Goal: Task Accomplishment & Management: Use online tool/utility

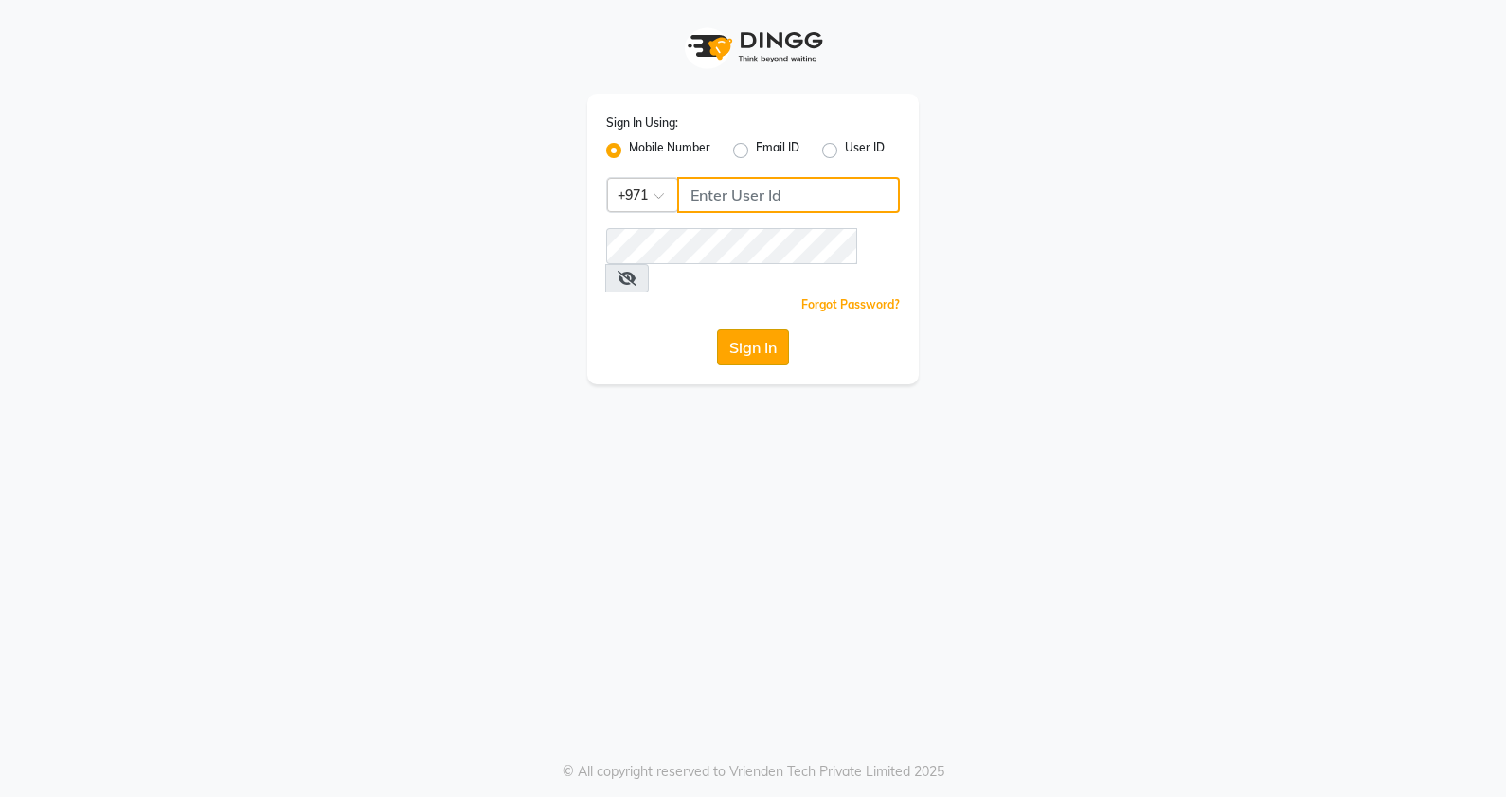
type input "553514147"
click at [736, 330] on button "Sign In" at bounding box center [753, 348] width 72 height 36
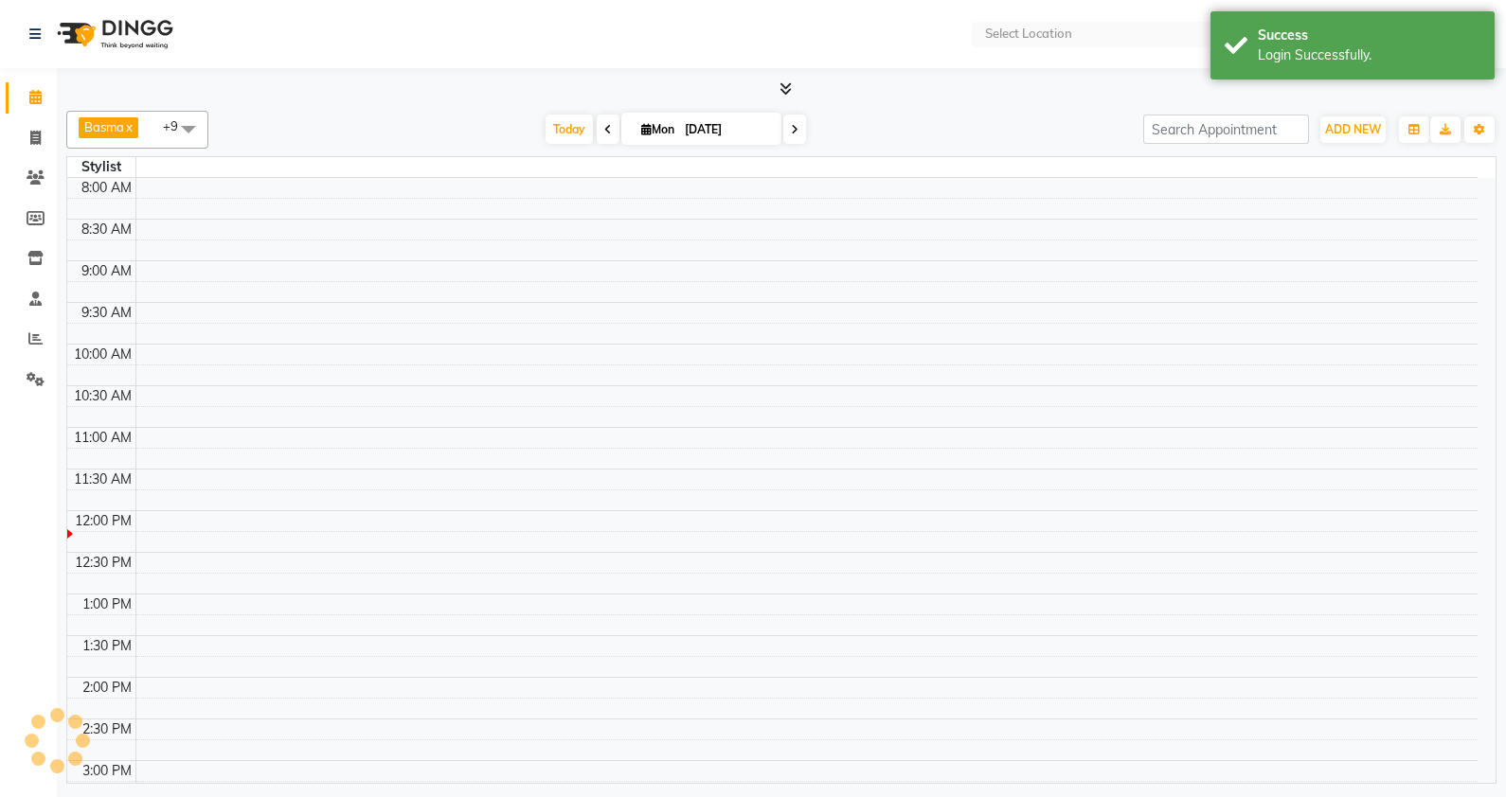
select select "en"
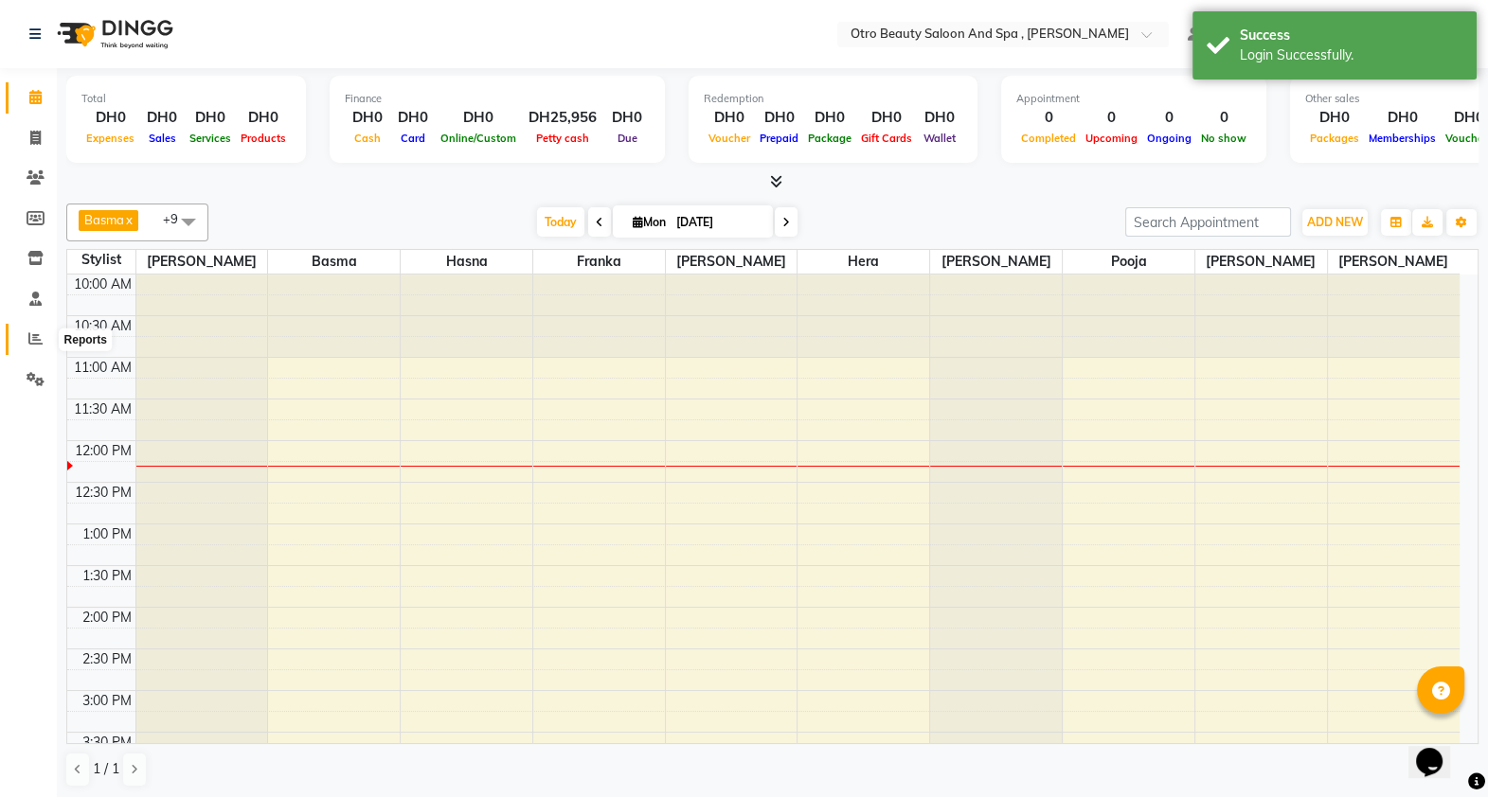
click at [27, 336] on span at bounding box center [35, 340] width 33 height 22
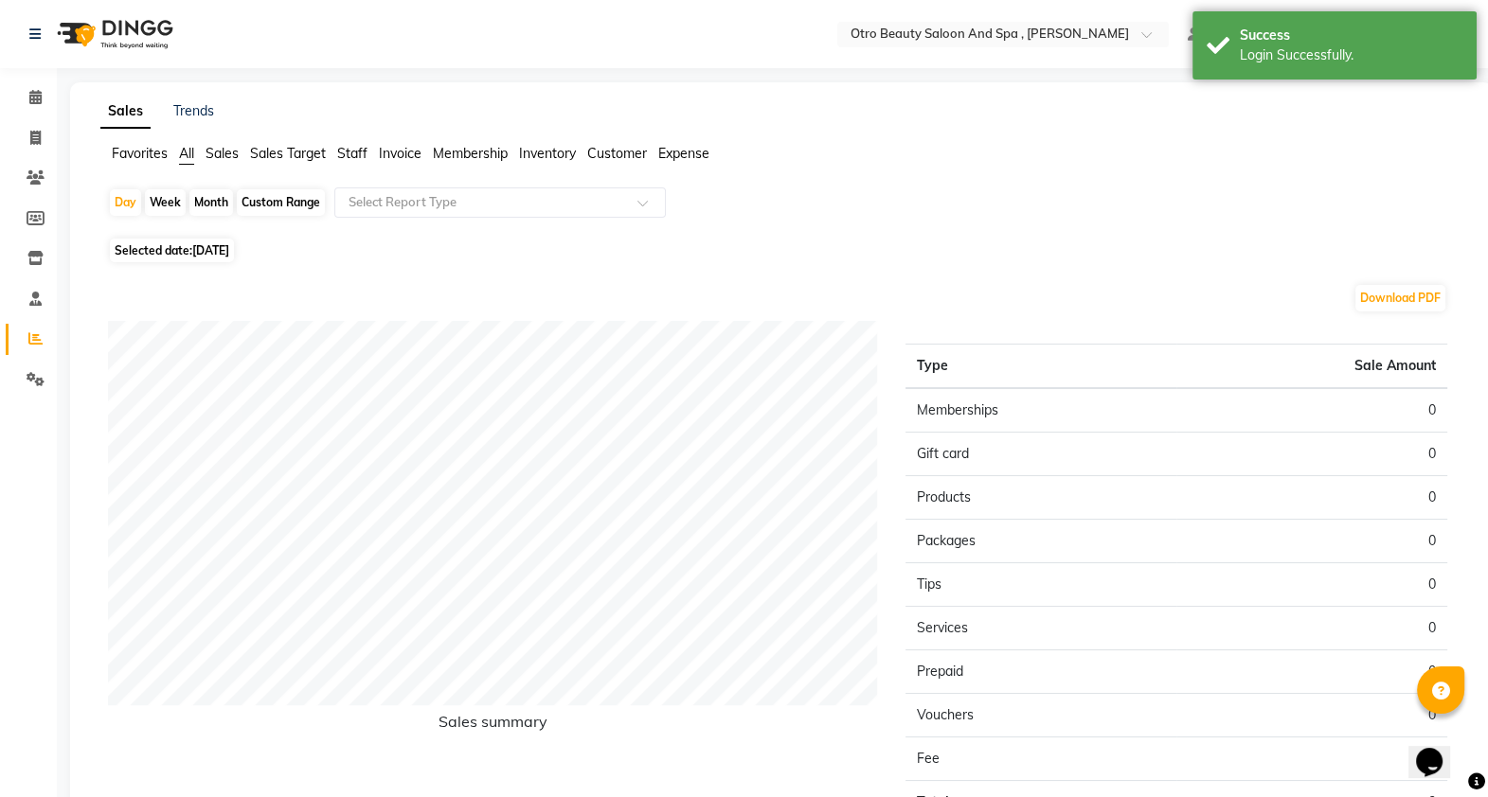
click at [146, 243] on span "Selected date: [DATE]" at bounding box center [172, 251] width 124 height 24
select select "9"
select select "2025"
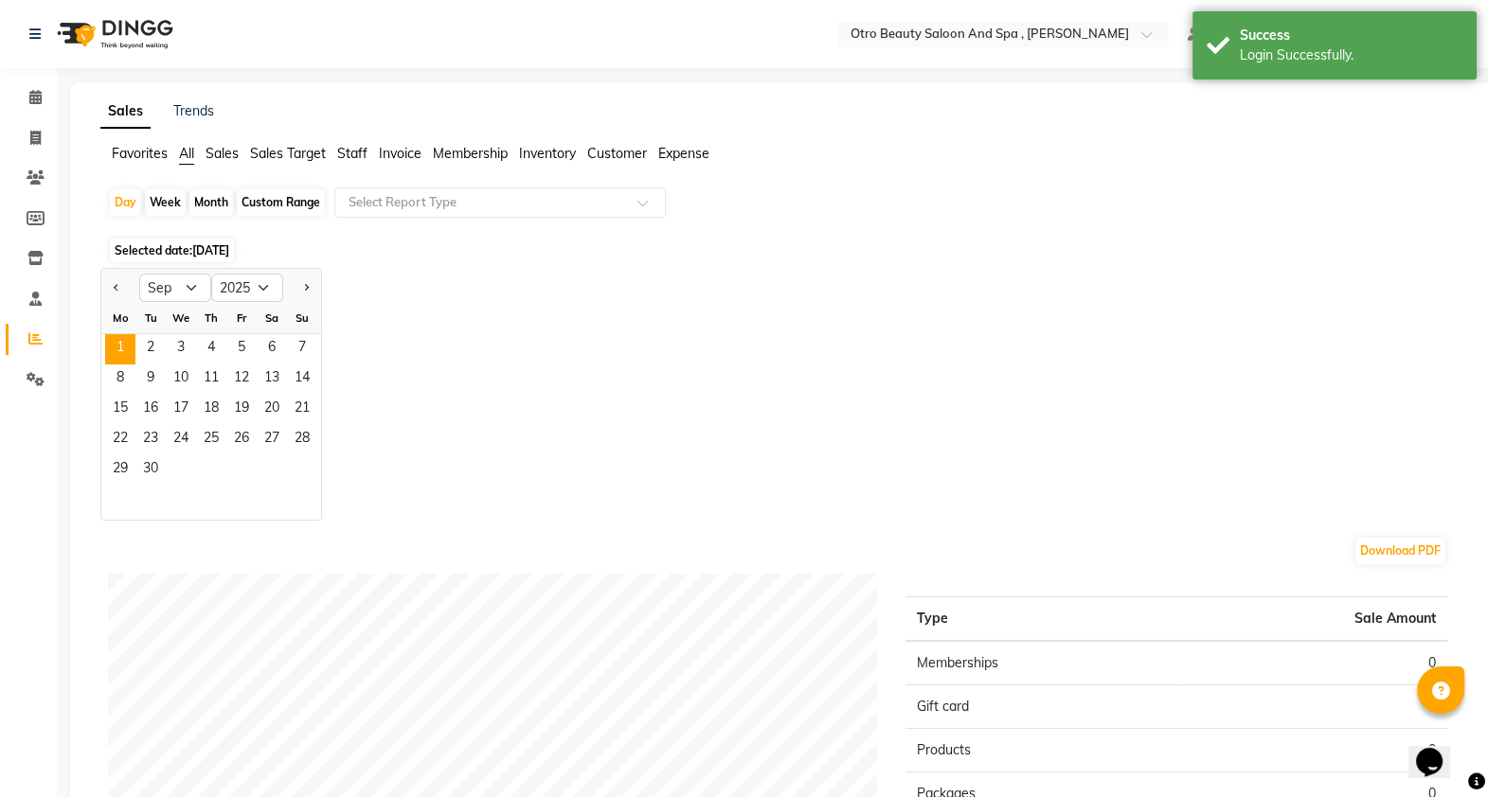
click at [203, 196] on div "Month" at bounding box center [211, 202] width 44 height 27
select select "9"
select select "2025"
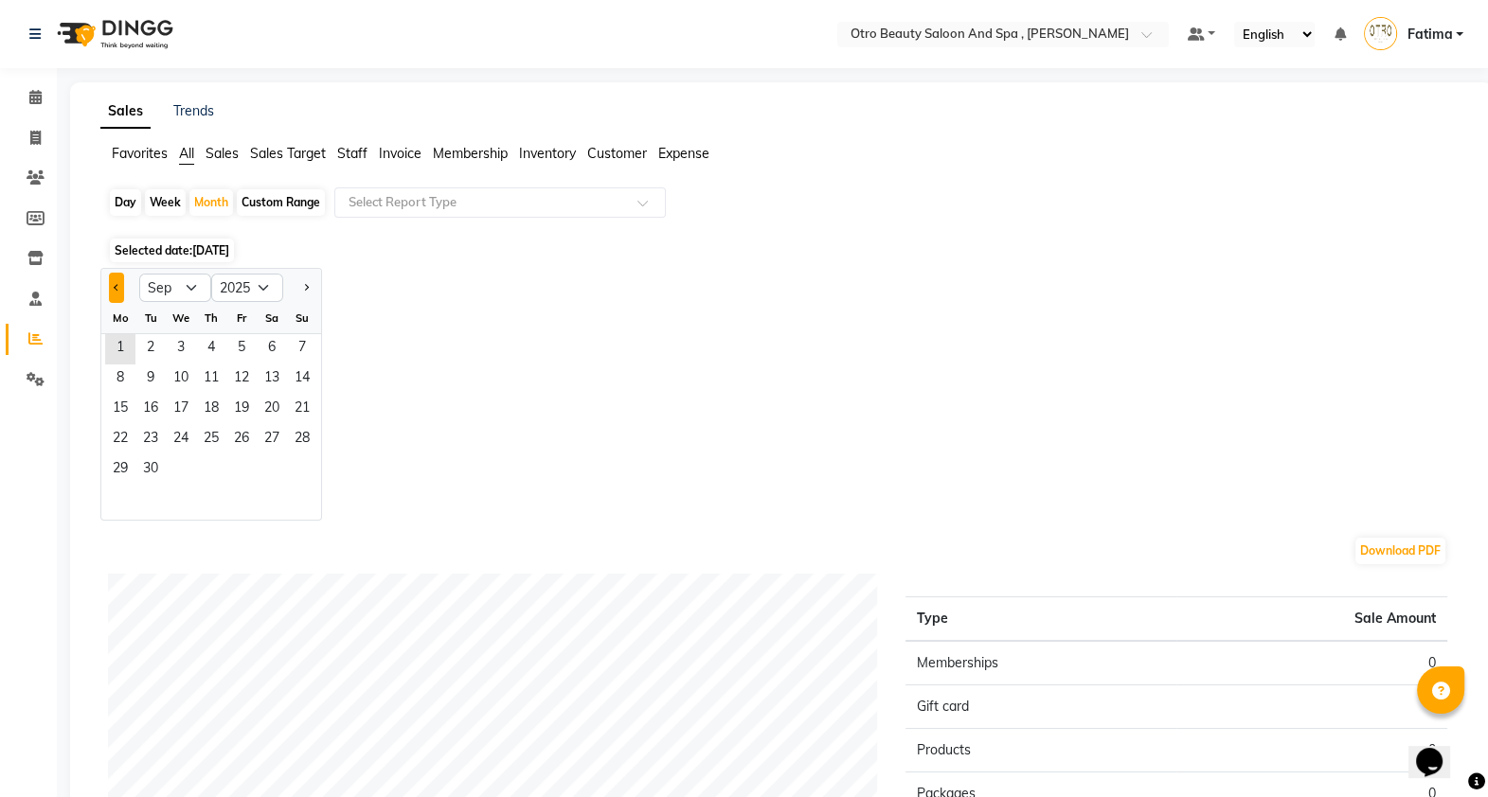
click at [116, 285] on span "Previous month" at bounding box center [117, 286] width 7 height 7
select select "8"
click at [236, 342] on span "1" at bounding box center [241, 349] width 30 height 30
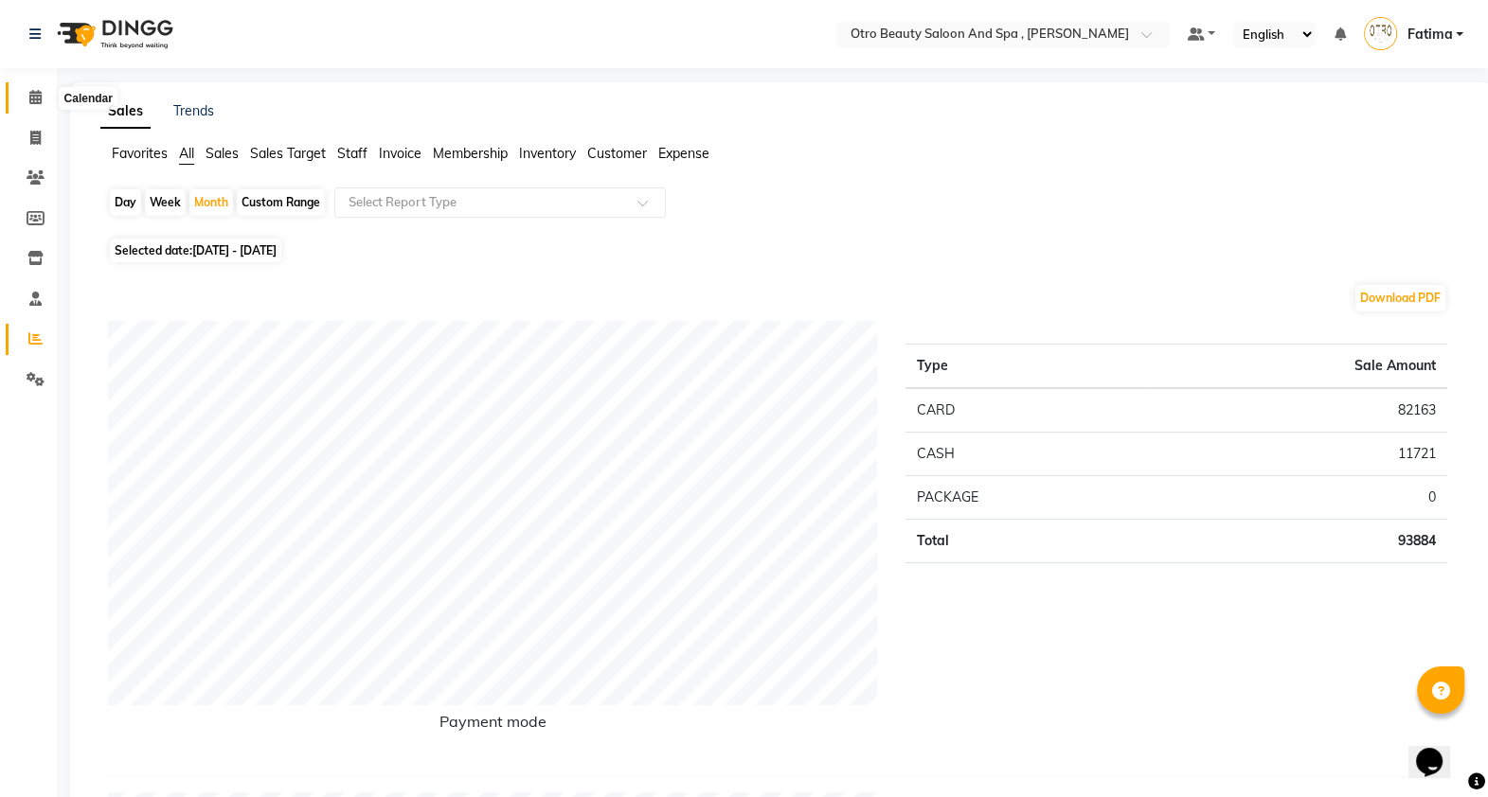
click at [34, 87] on span at bounding box center [35, 98] width 33 height 22
